Goal: Information Seeking & Learning: Learn about a topic

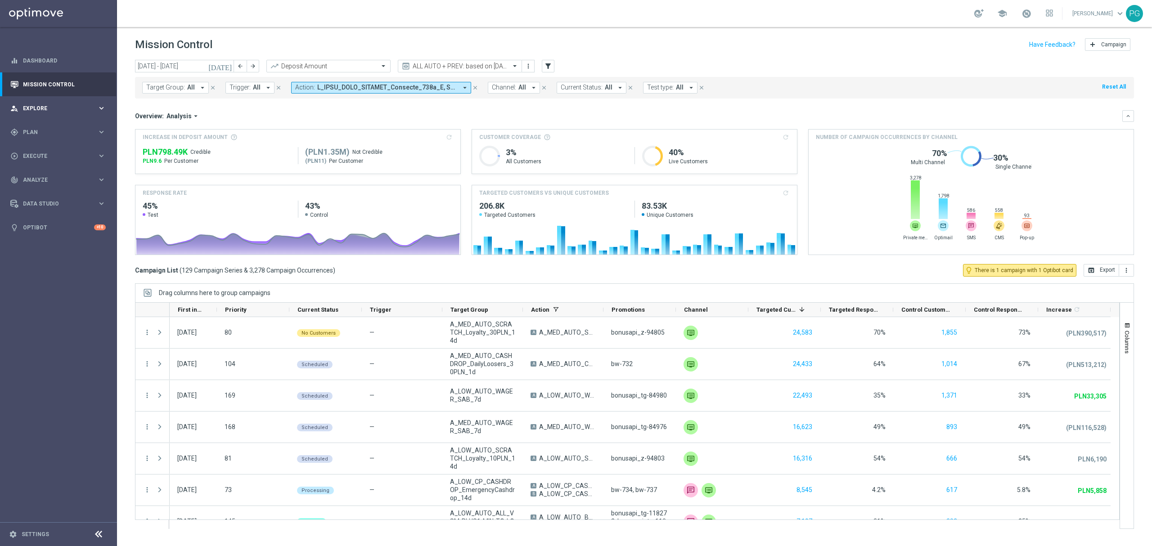
click at [105, 106] on icon "keyboard_arrow_right" at bounding box center [101, 108] width 9 height 9
click at [229, 67] on icon "[DATE]" at bounding box center [220, 66] width 24 height 8
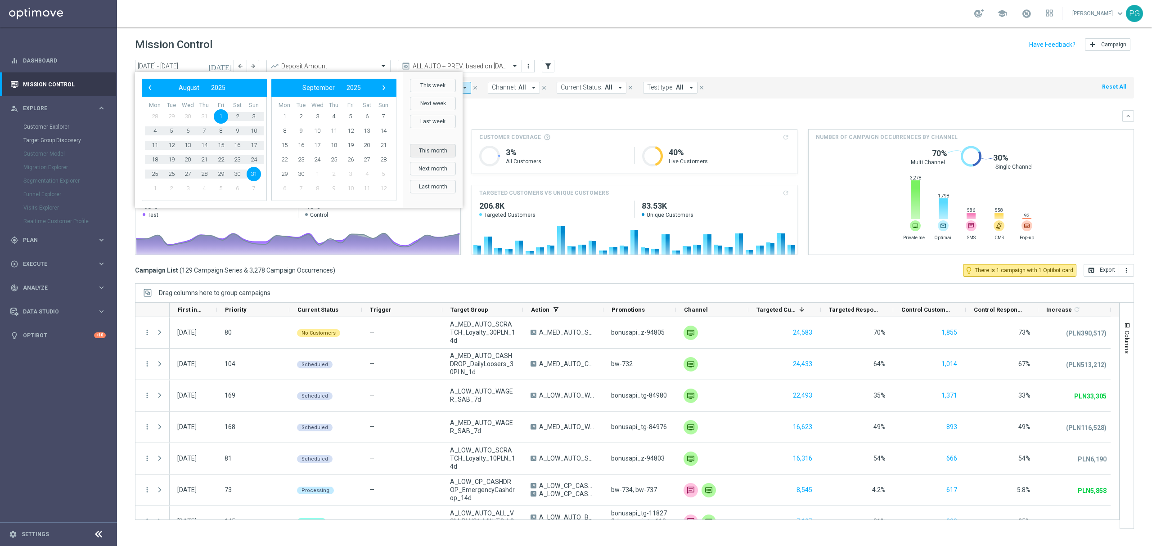
click at [432, 149] on button "This month" at bounding box center [433, 150] width 46 height 13
type input "[DATE] - [DATE]"
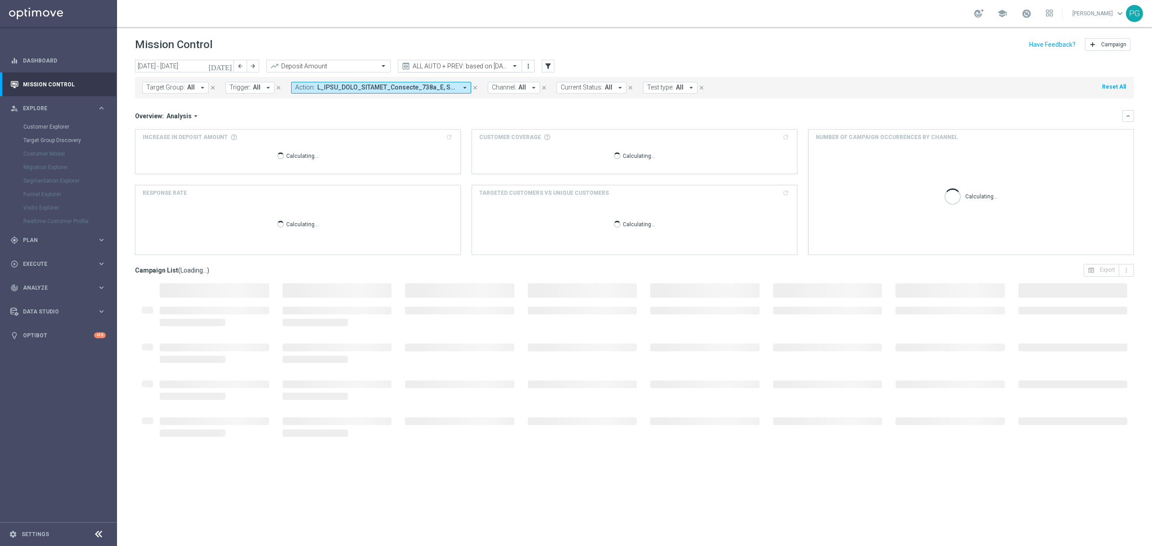
click at [476, 63] on input "text" at bounding box center [451, 67] width 96 height 8
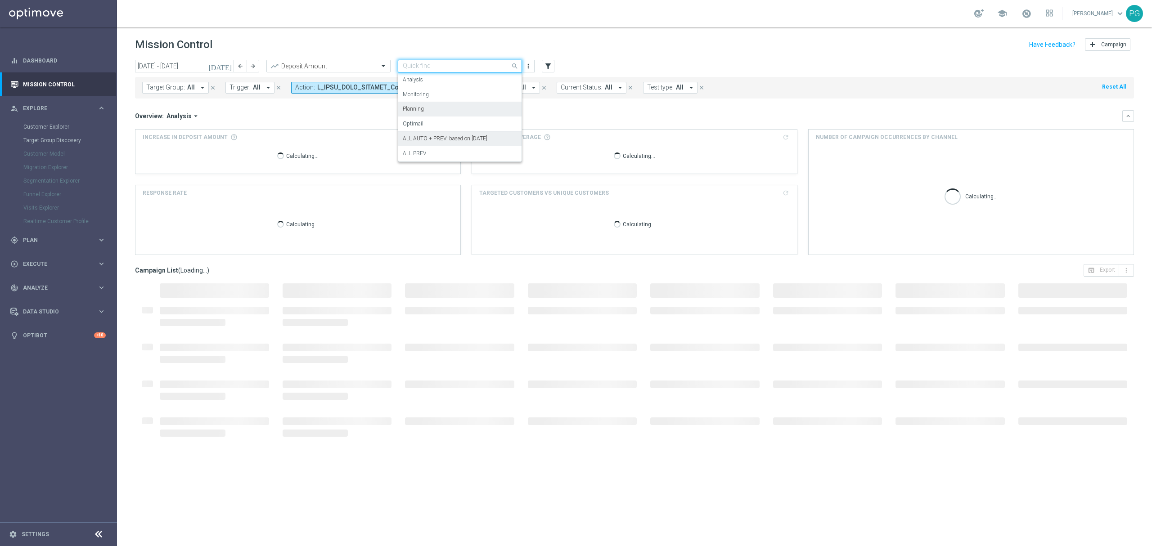
click at [441, 113] on div "Planning" at bounding box center [460, 109] width 114 height 15
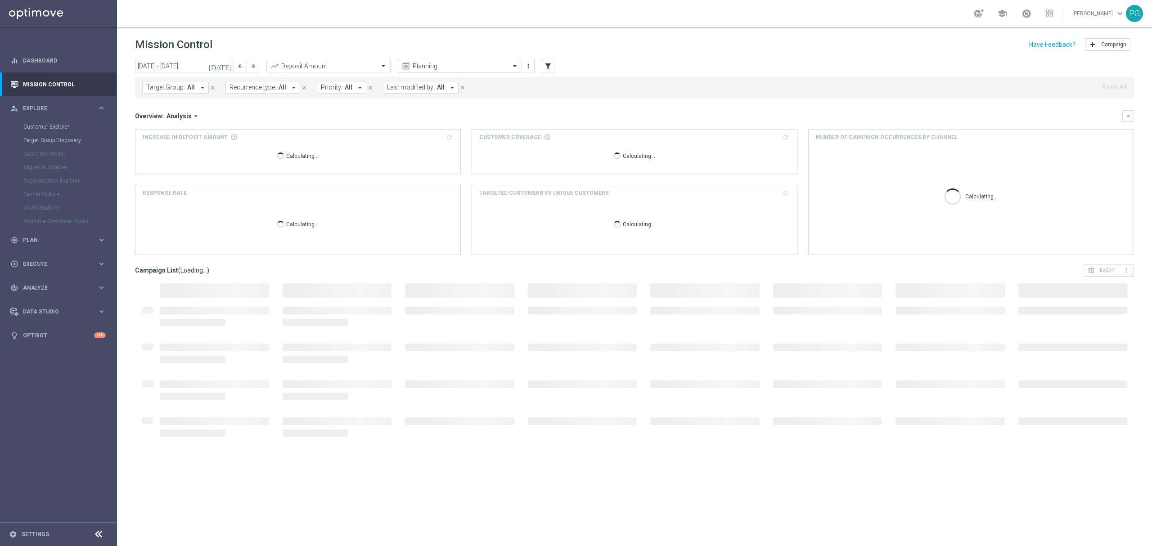
click at [428, 64] on input "text" at bounding box center [451, 67] width 96 height 8
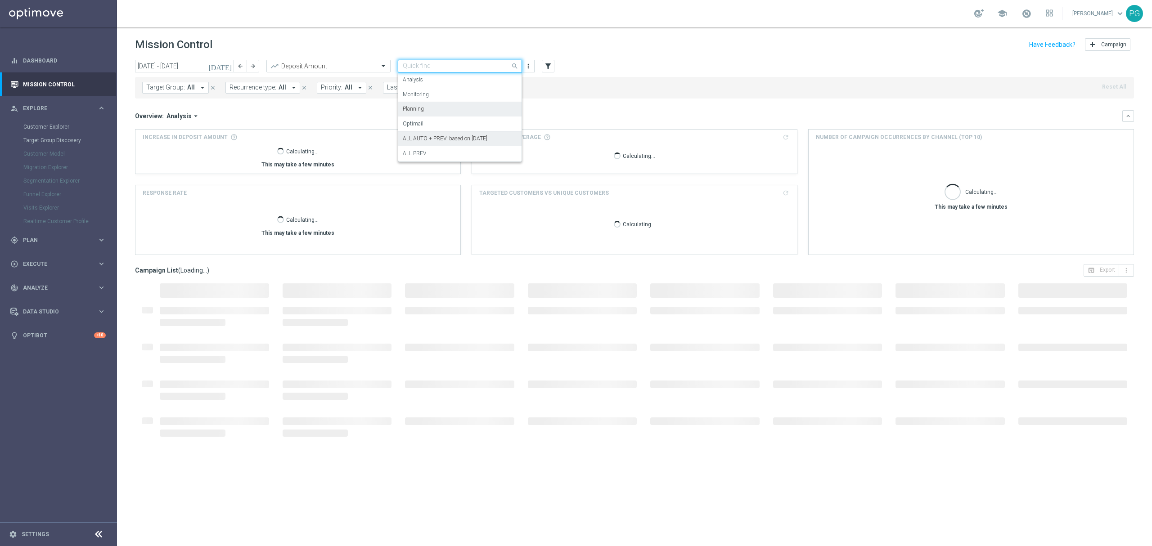
click at [426, 133] on div "ALL AUTO + PREV: based on [DATE]" at bounding box center [460, 138] width 114 height 15
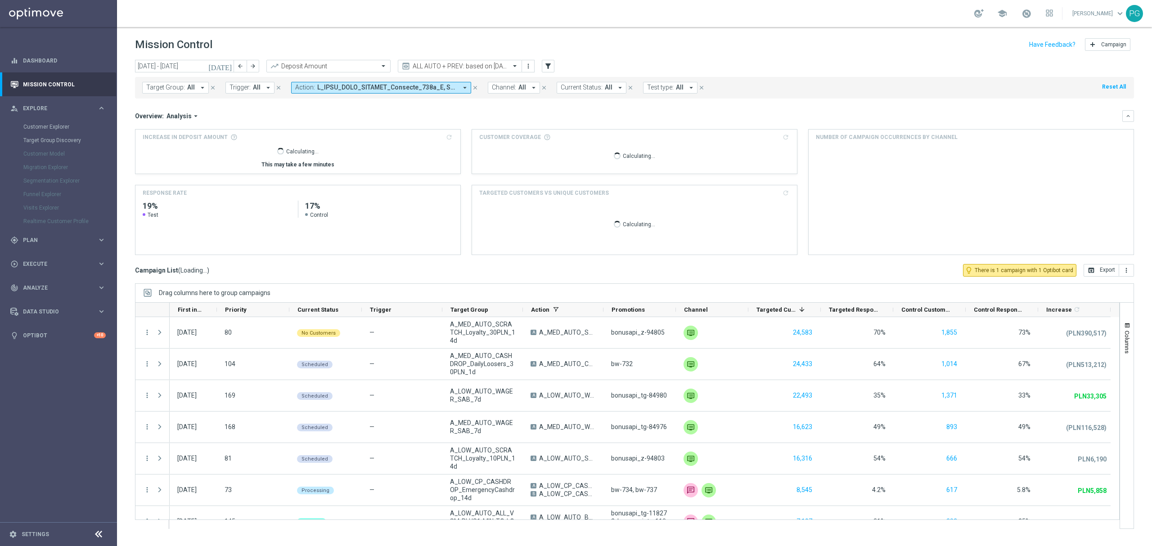
click at [180, 114] on span "Analysis" at bounding box center [178, 116] width 25 height 8
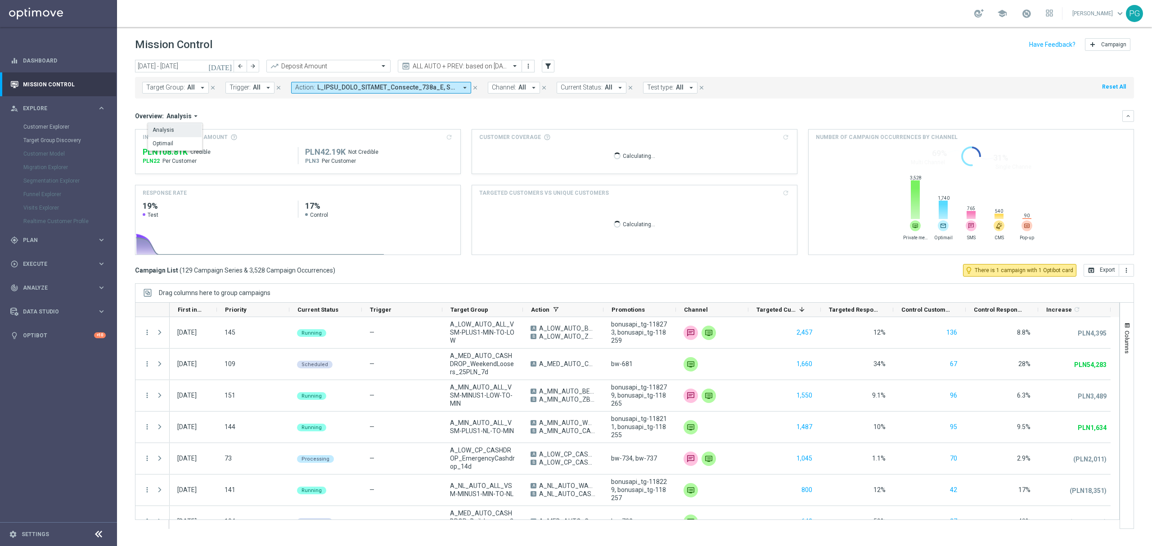
click at [353, 118] on div "Overview: Analysis arrow_drop_down Drag here to set row groups Drag here to set…" at bounding box center [628, 116] width 987 height 8
